Goal: Information Seeking & Learning: Learn about a topic

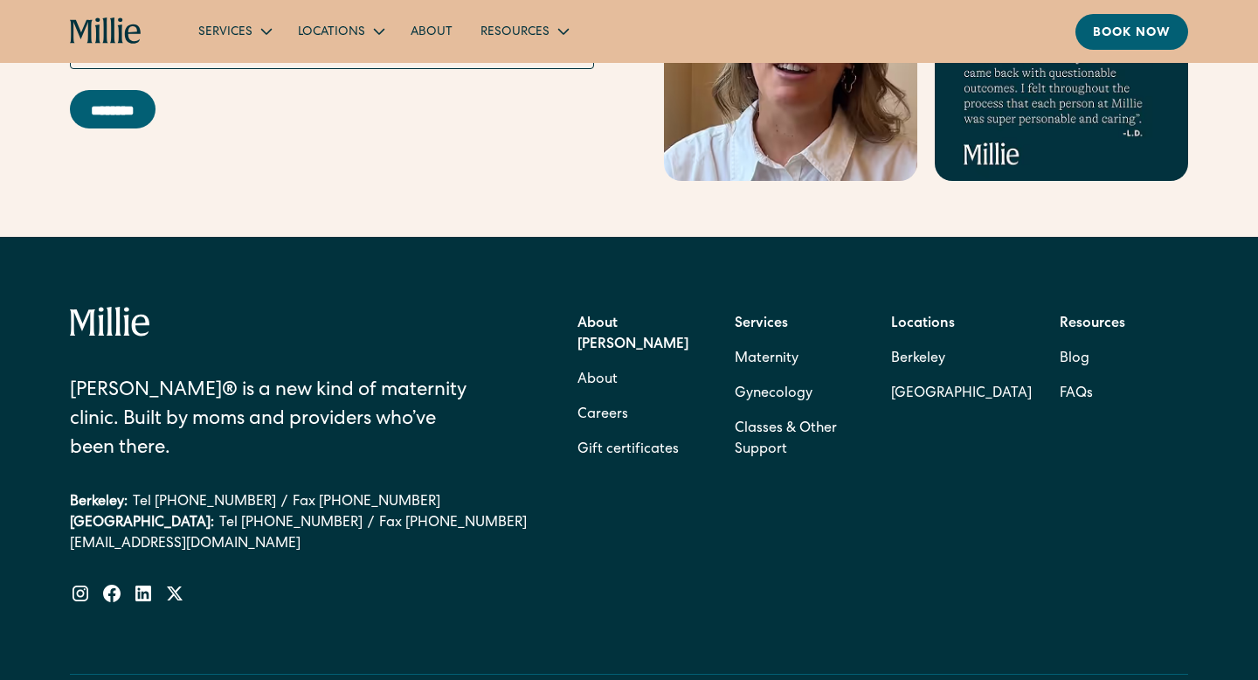
scroll to position [5563, 0]
click at [1074, 377] on link "FAQs" at bounding box center [1076, 394] width 33 height 35
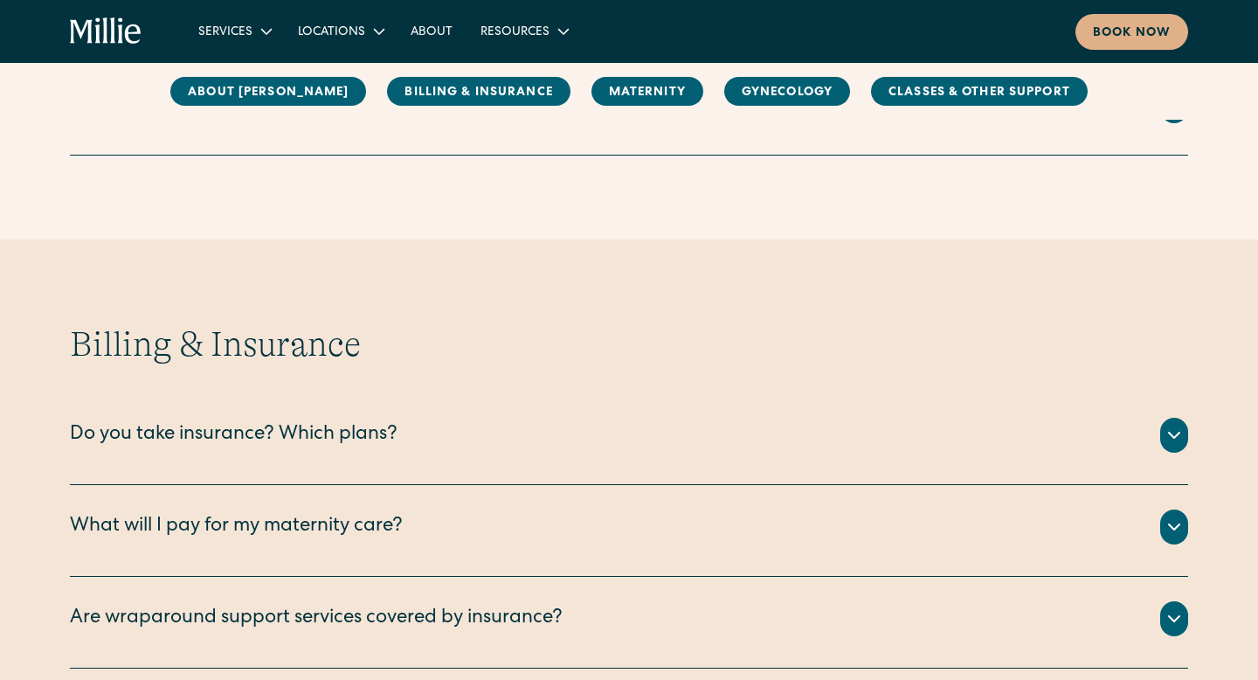
scroll to position [630, 0]
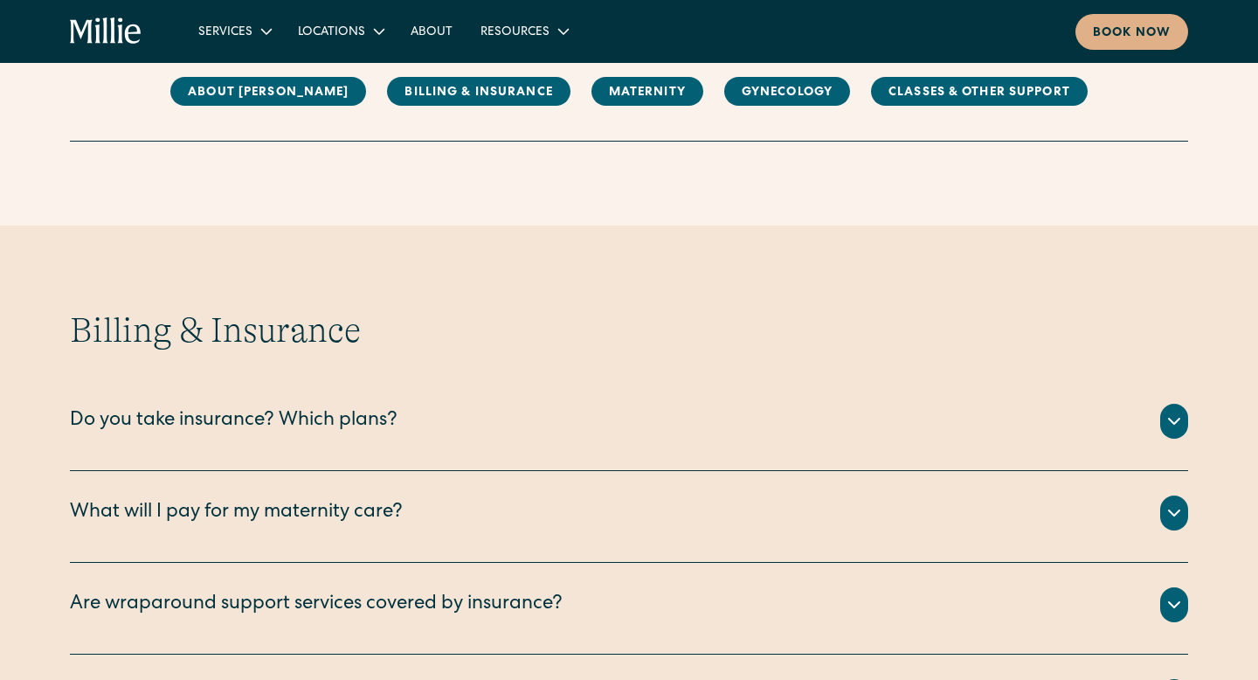
click at [1182, 415] on icon at bounding box center [1174, 421] width 21 height 21
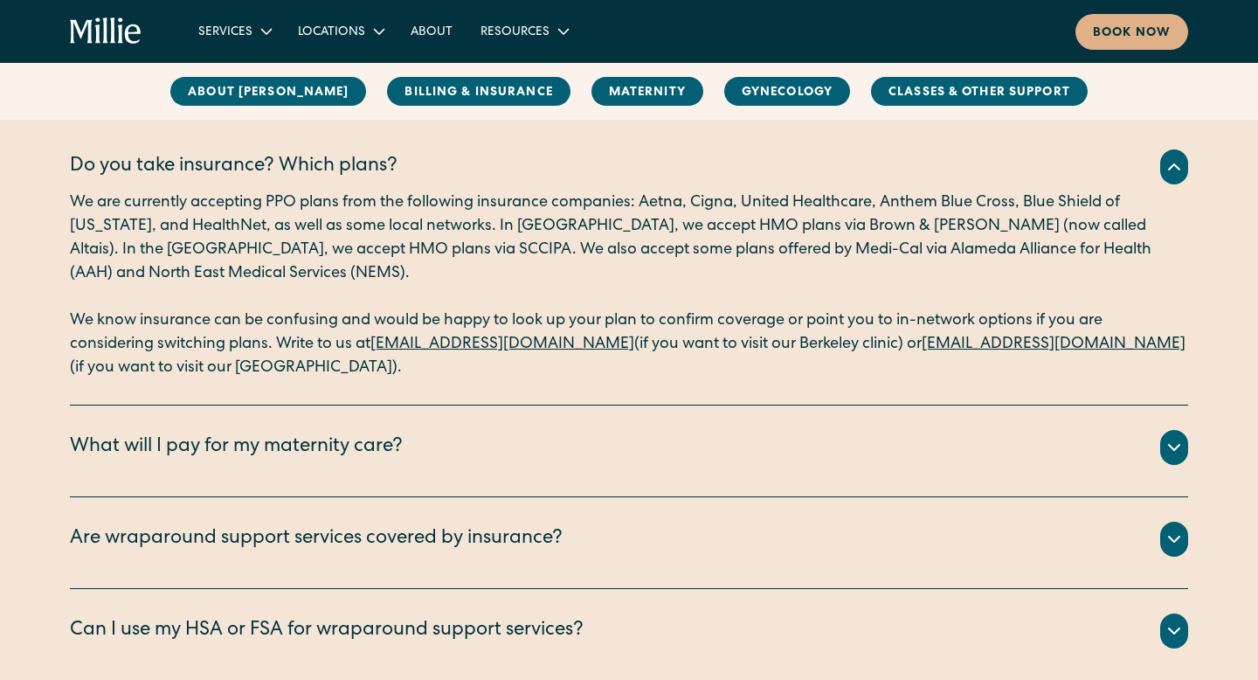
scroll to position [885, 0]
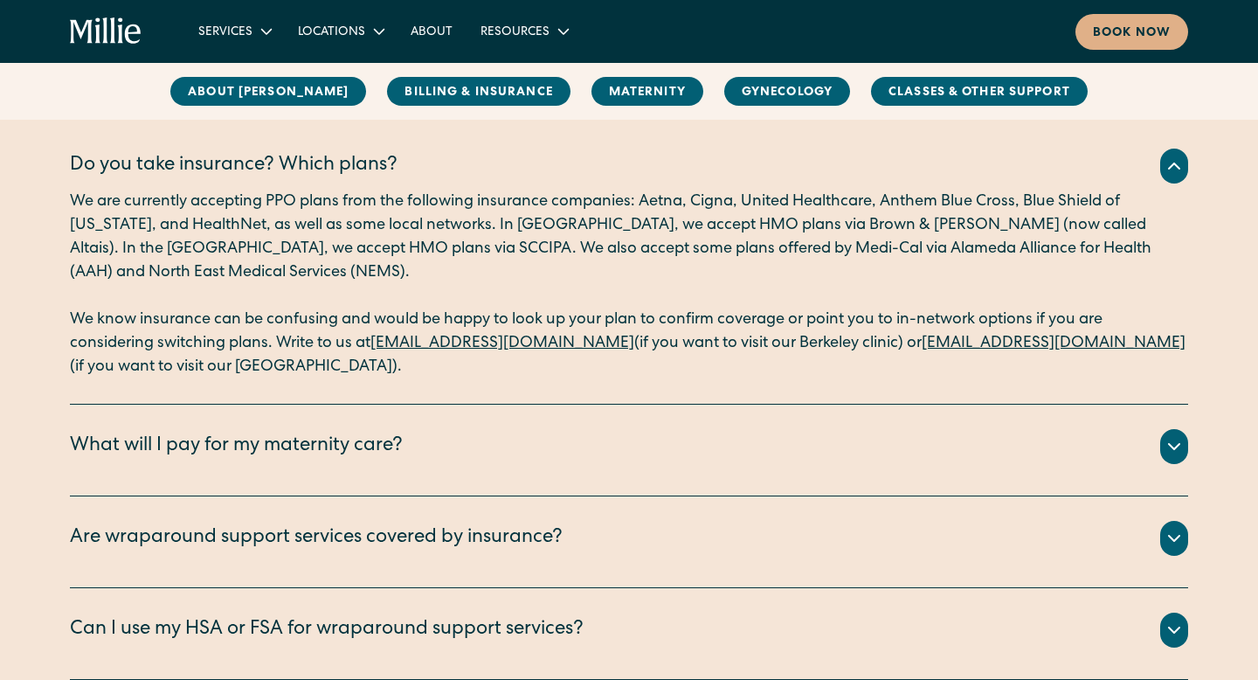
click at [940, 450] on div "What will I pay for my maternity care?" at bounding box center [629, 446] width 1118 height 35
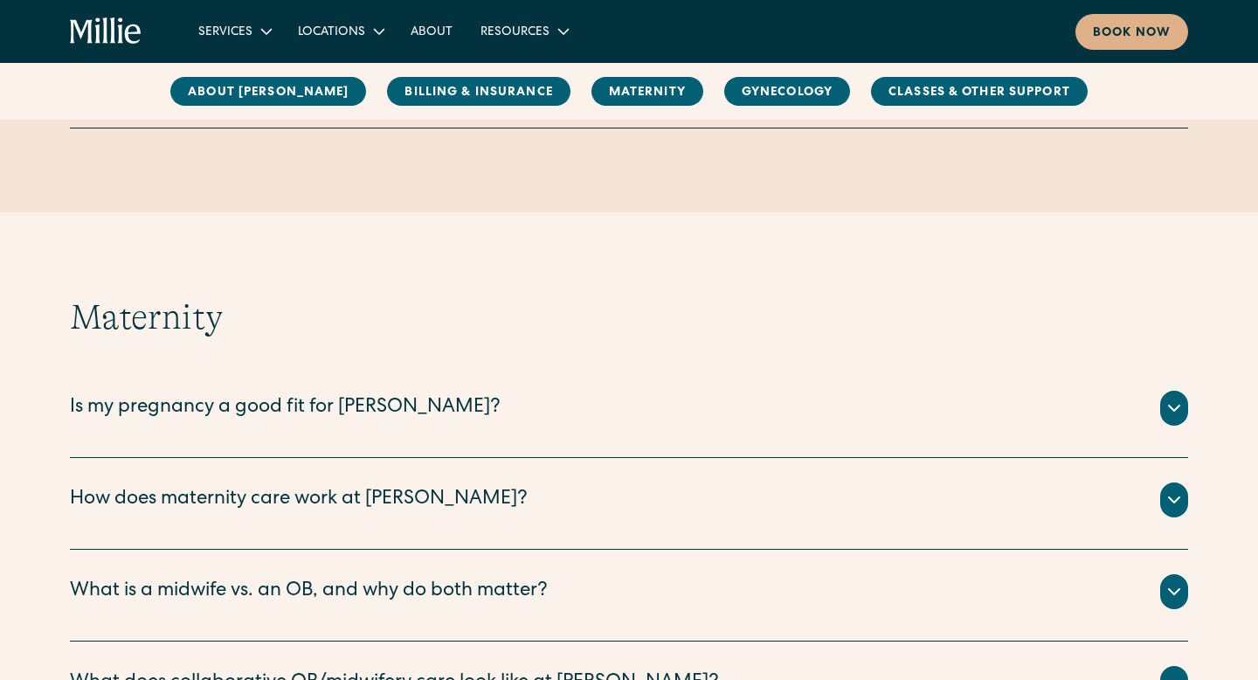
scroll to position [1789, 0]
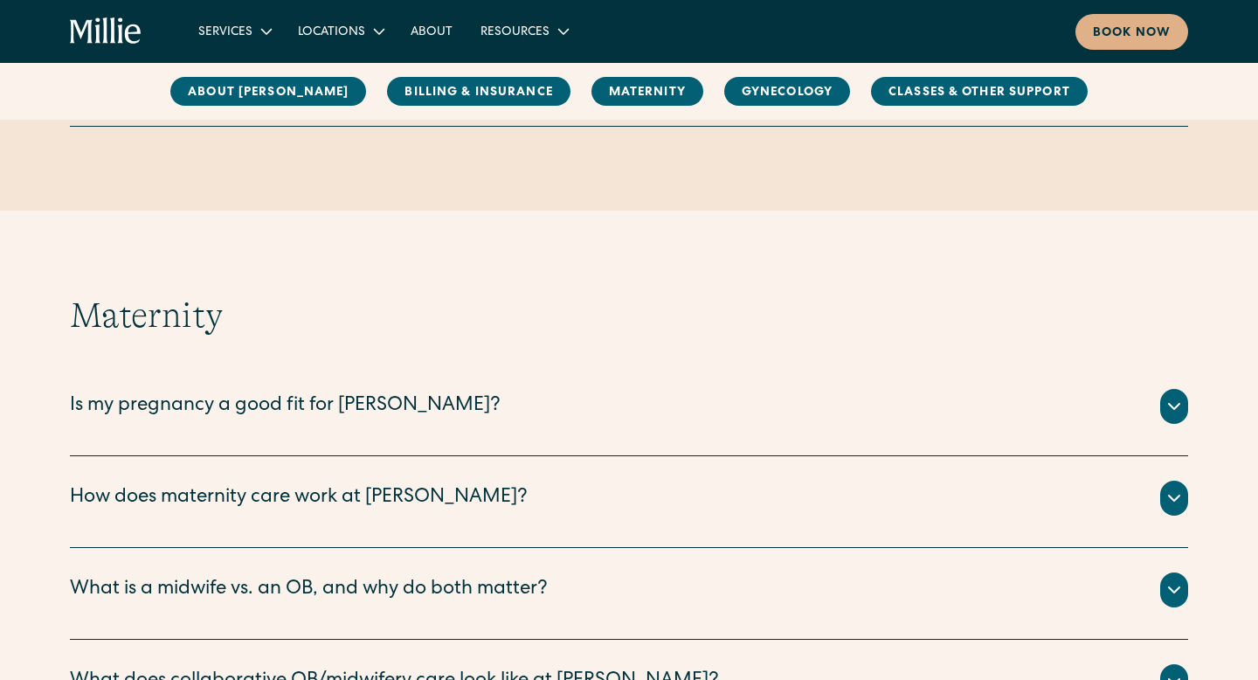
click at [632, 418] on div "Is my pregnancy a good fit for Millie?" at bounding box center [629, 406] width 1118 height 35
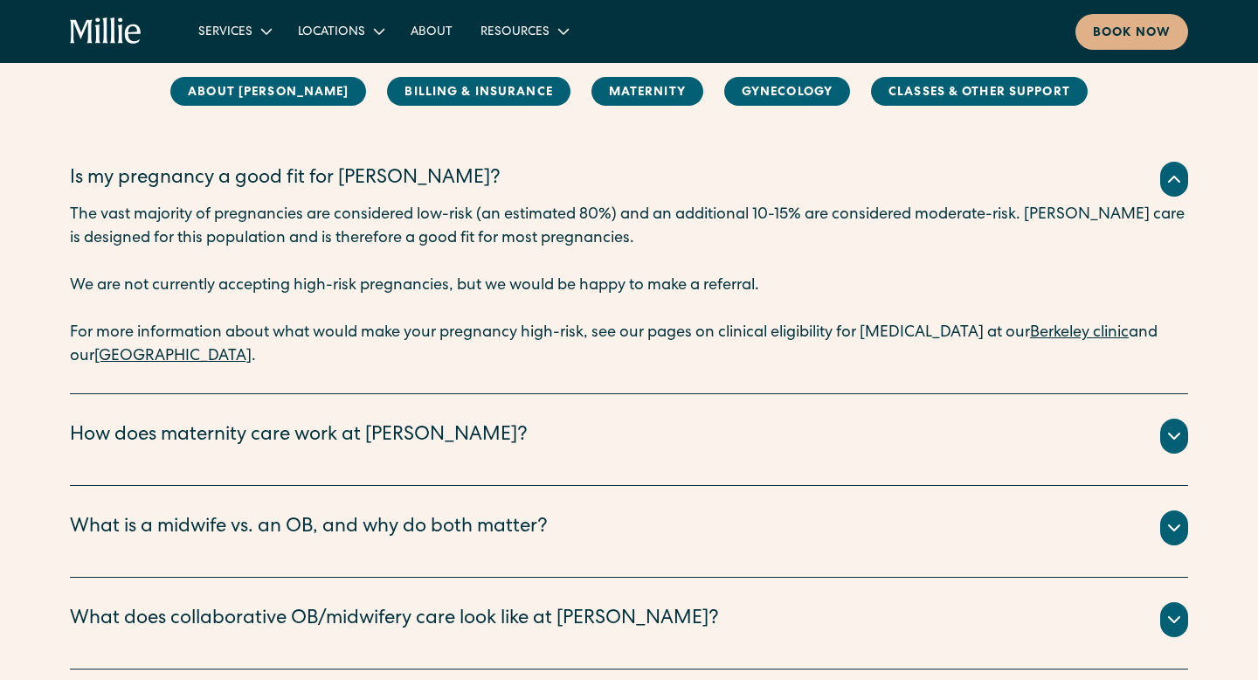
scroll to position [2035, 0]
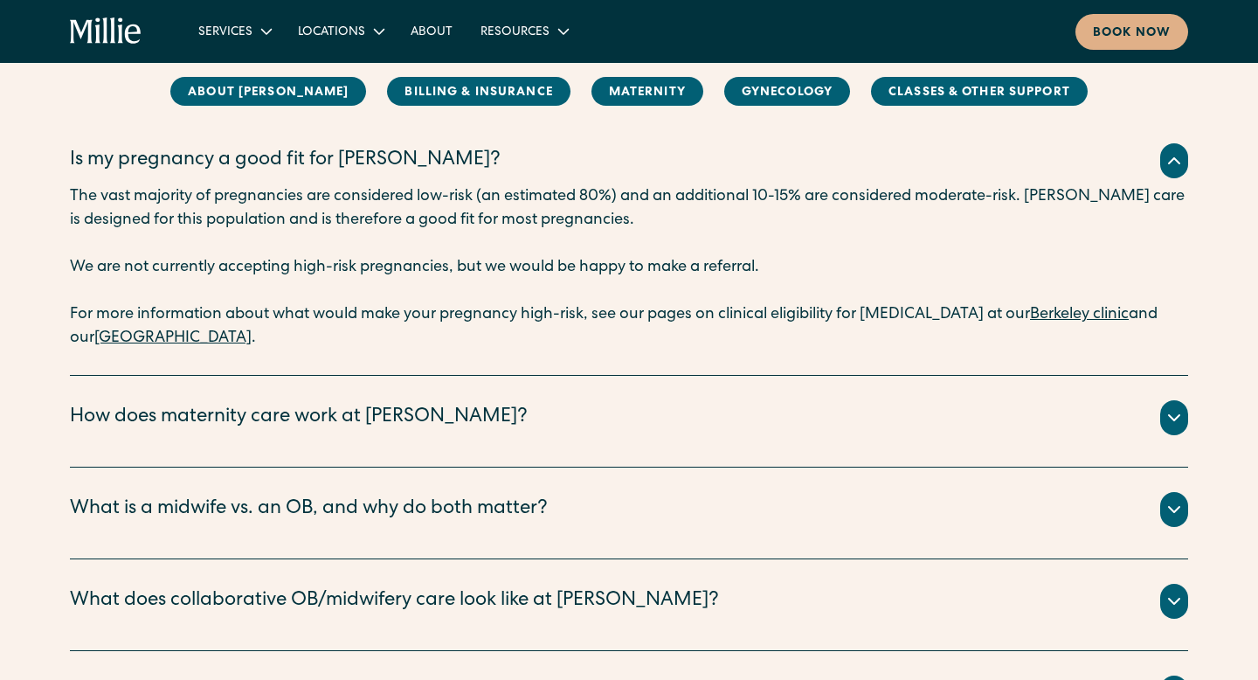
click at [615, 422] on div "How does maternity care work at Millie?" at bounding box center [629, 417] width 1118 height 35
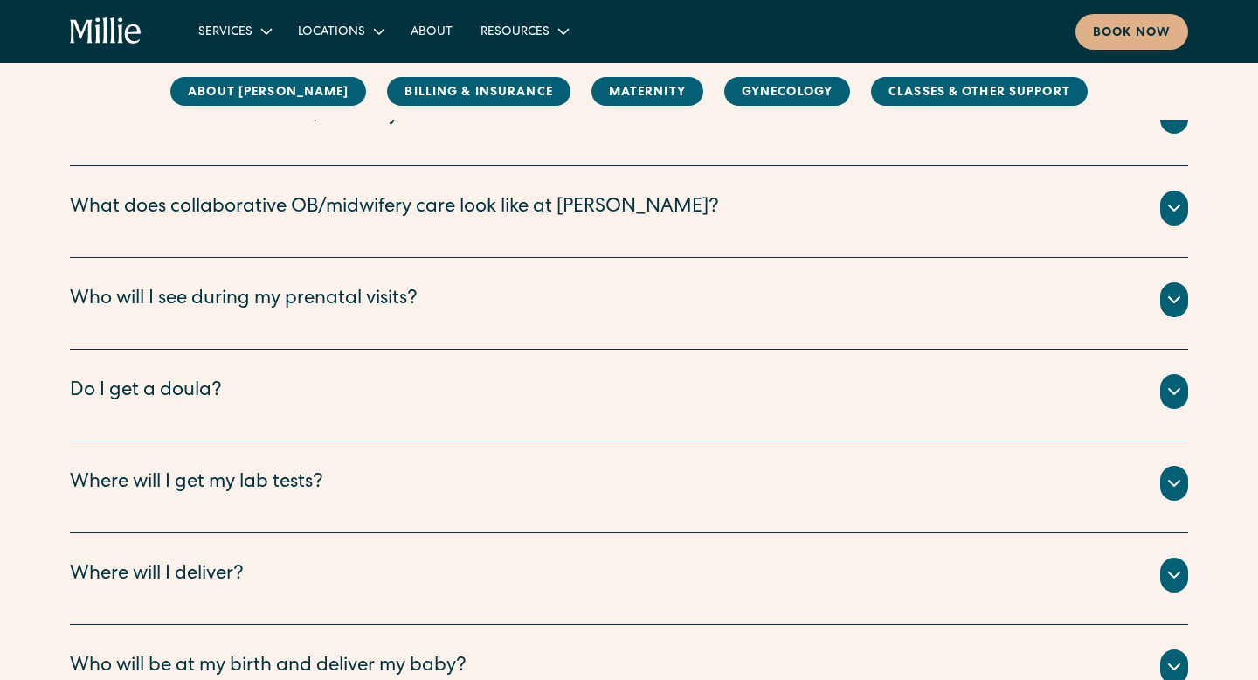
scroll to position [2594, 0]
click at [589, 396] on div "Do I get a doula?" at bounding box center [629, 389] width 1118 height 35
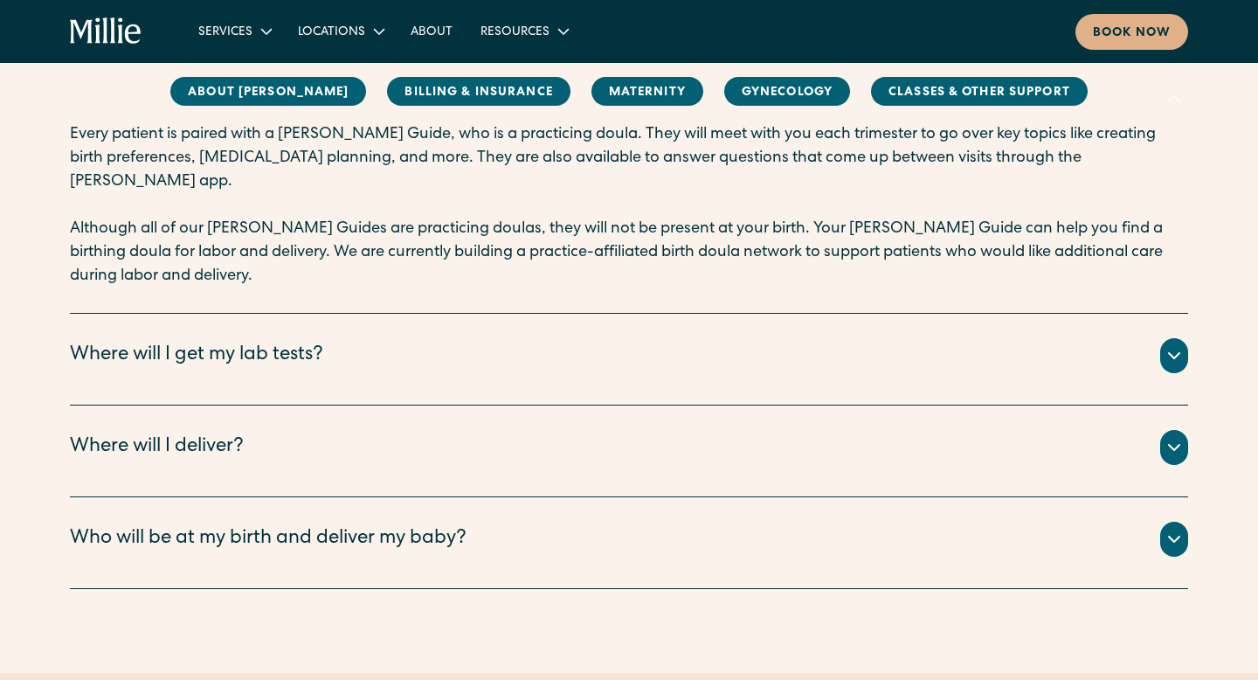
scroll to position [2891, 0]
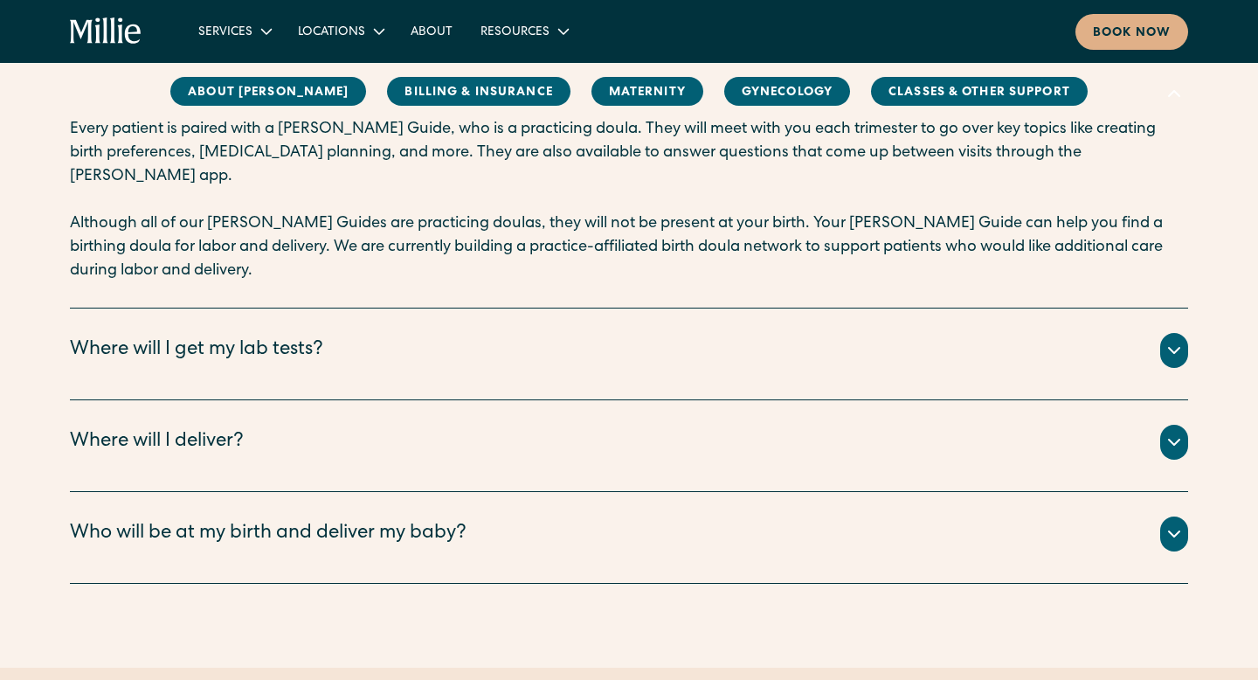
click at [581, 425] on div "Where will I deliver?" at bounding box center [629, 442] width 1118 height 35
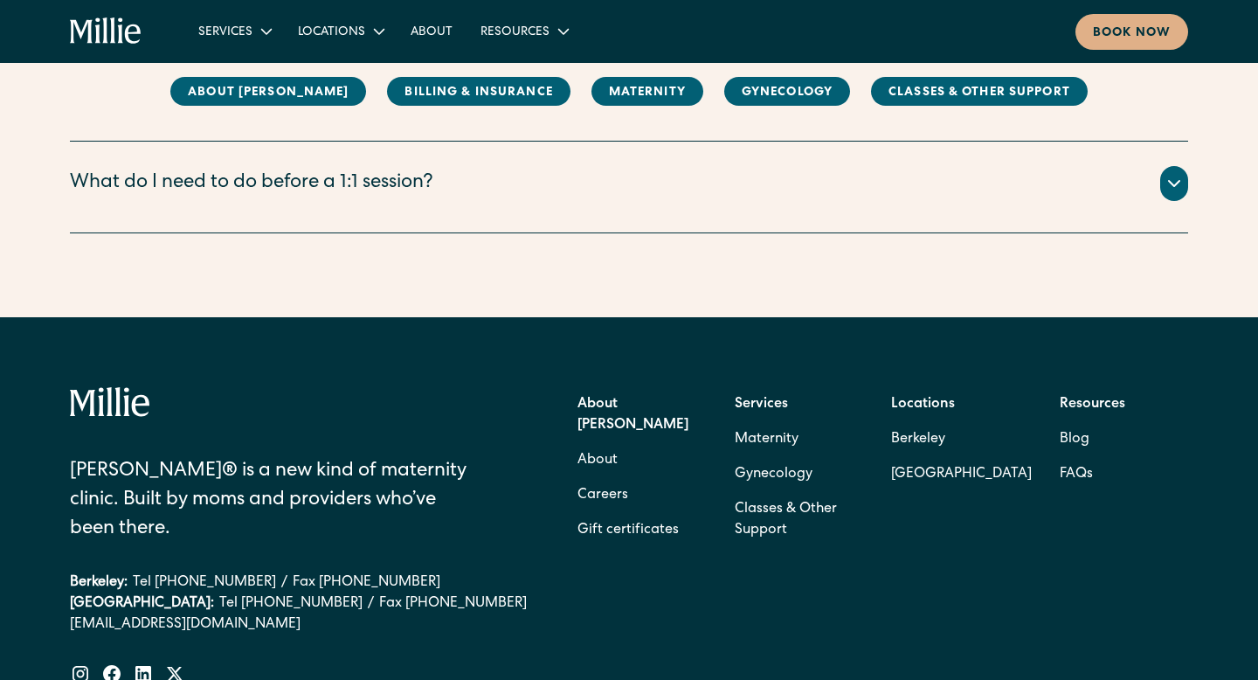
scroll to position [4340, 0]
